Goal: Task Accomplishment & Management: Use online tool/utility

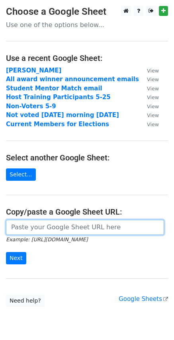
click at [55, 230] on input "url" at bounding box center [85, 227] width 158 height 15
paste input "[URL][DOMAIN_NAME]"
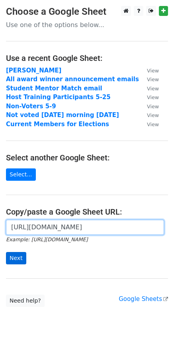
type input "https://docs.google.com/spreadsheets/d/12MYNTbgToKjVAvMgFpk5B4-ar55vfzKGH2lkTfO…"
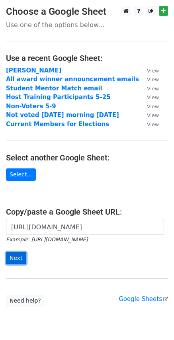
click at [19, 259] on input "Next" at bounding box center [16, 258] width 20 height 12
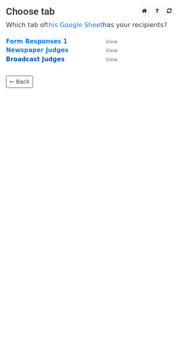
click at [39, 60] on strong "Broadcast Judges" at bounding box center [35, 59] width 59 height 7
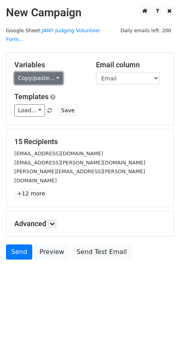
click at [53, 72] on link "Copy/paste..." at bounding box center [38, 78] width 49 height 12
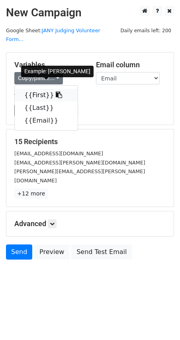
click at [36, 91] on link "{{First}}" at bounding box center [46, 95] width 63 height 13
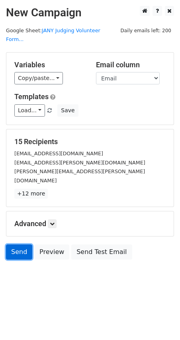
click at [18, 245] on link "Send" at bounding box center [19, 252] width 26 height 15
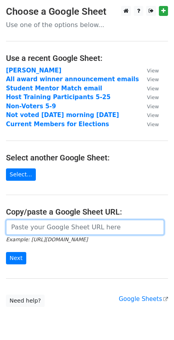
click at [45, 230] on input "url" at bounding box center [85, 227] width 158 height 15
paste input "https://docs.google.com/spreadsheets/d/12MYNTbgToKjVAvMgFpk5B4-ar55vfzKGH2lkTfO…"
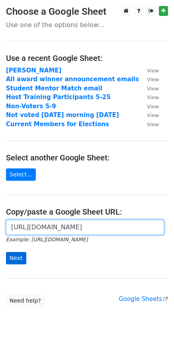
type input "https://docs.google.com/spreadsheets/d/12MYNTbgToKjVAvMgFpk5B4-ar55vfzKGH2lkTfO…"
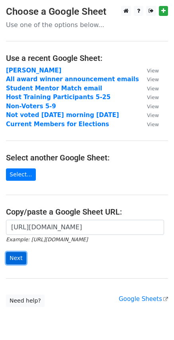
click at [15, 259] on input "Next" at bounding box center [16, 258] width 20 height 12
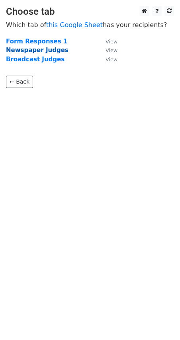
click at [35, 49] on strong "Newspaper Judges" at bounding box center [37, 50] width 63 height 7
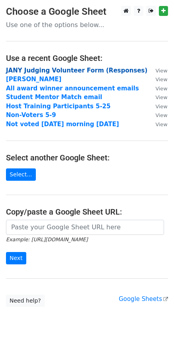
click at [81, 69] on strong "JANY Judging Volunteer Form (Responses)" at bounding box center [76, 70] width 141 height 7
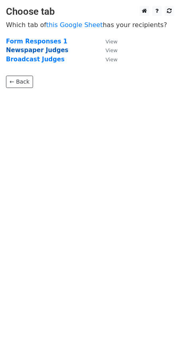
click at [37, 50] on strong "Newspaper Judges" at bounding box center [37, 50] width 63 height 7
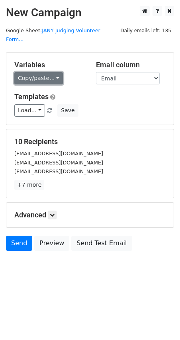
click at [52, 72] on link "Copy/paste..." at bounding box center [38, 78] width 49 height 12
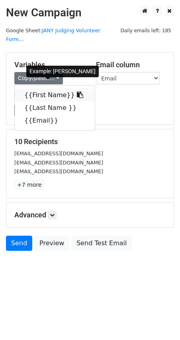
click at [39, 89] on link "{{First Name}}" at bounding box center [55, 95] width 80 height 13
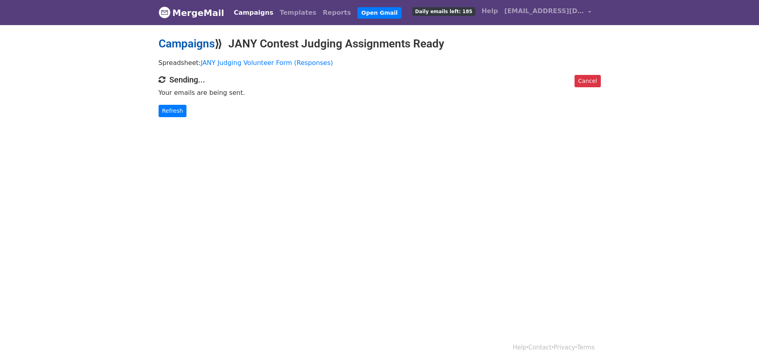
click at [191, 44] on link "Campaigns" at bounding box center [187, 43] width 56 height 13
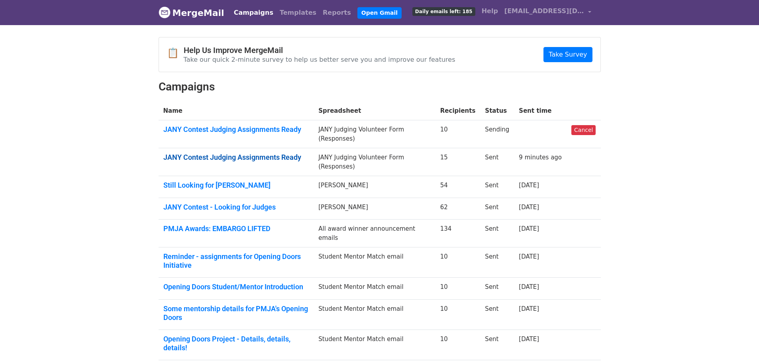
click at [226, 157] on link "JANY Contest Judging Assignments Ready" at bounding box center [236, 157] width 146 height 9
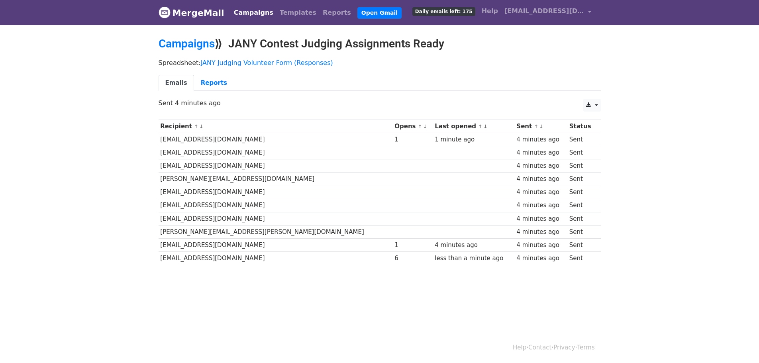
drag, startPoint x: 583, startPoint y: 259, endPoint x: 223, endPoint y: 262, distance: 359.9
click at [223, 262] on tr "[EMAIL_ADDRESS][DOMAIN_NAME] 6 less than a minute ago 4 minutes ago Sent" at bounding box center [380, 258] width 442 height 13
click at [223, 262] on td "[EMAIL_ADDRESS][DOMAIN_NAME]" at bounding box center [276, 258] width 234 height 13
